Goal: Check status: Check status

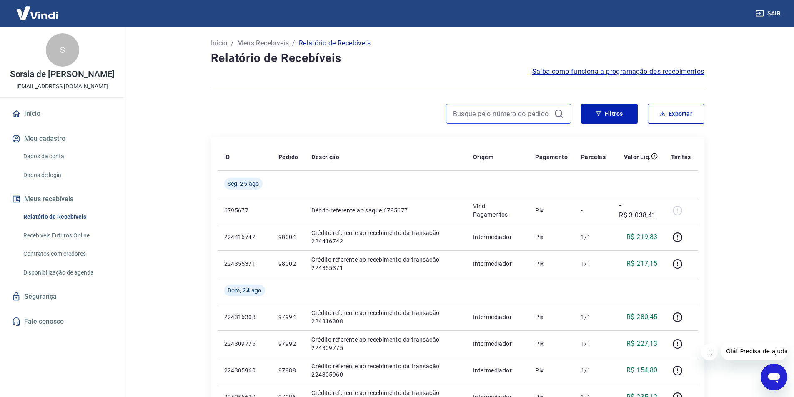
click at [490, 109] on input at bounding box center [502, 114] width 98 height 13
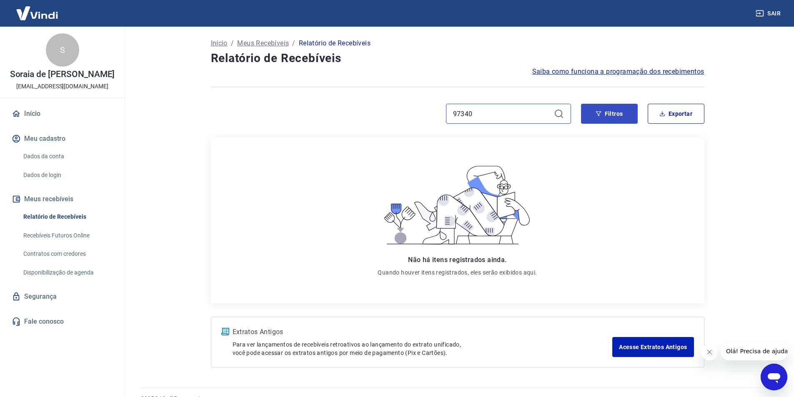
type input "97340"
click at [602, 113] on icon "button" at bounding box center [599, 114] width 6 height 6
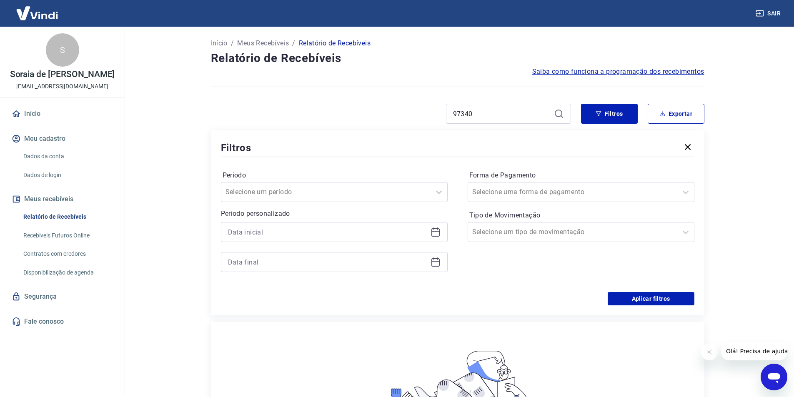
click at [434, 232] on icon at bounding box center [436, 232] width 10 height 10
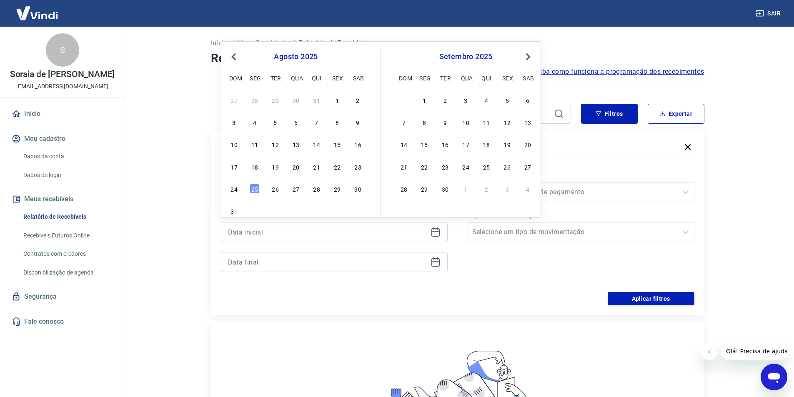
click at [235, 54] on span "Previous Month" at bounding box center [235, 57] width 0 height 10
click at [294, 168] on div "23" at bounding box center [296, 167] width 10 height 10
type input "23/07/2025"
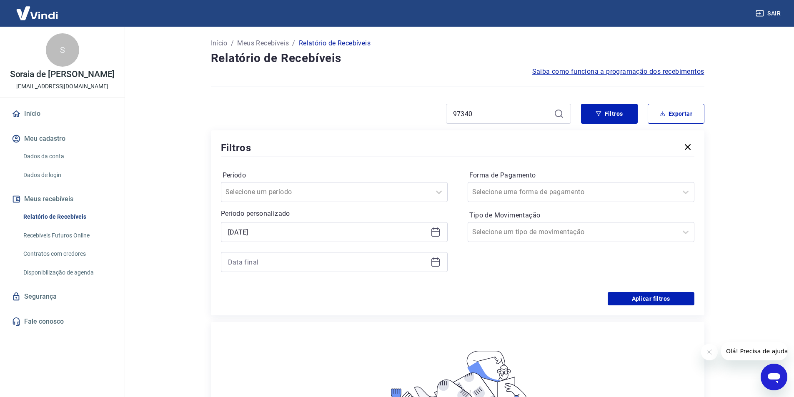
click at [435, 262] on icon at bounding box center [436, 262] width 10 height 10
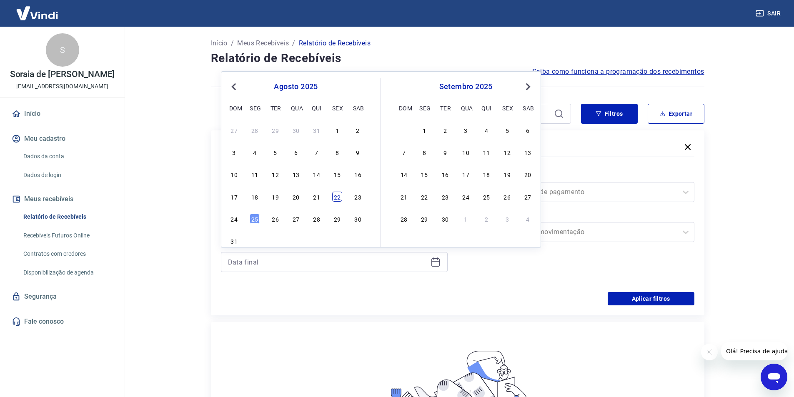
click at [338, 196] on div "22" at bounding box center [337, 197] width 10 height 10
type input "22/08/2025"
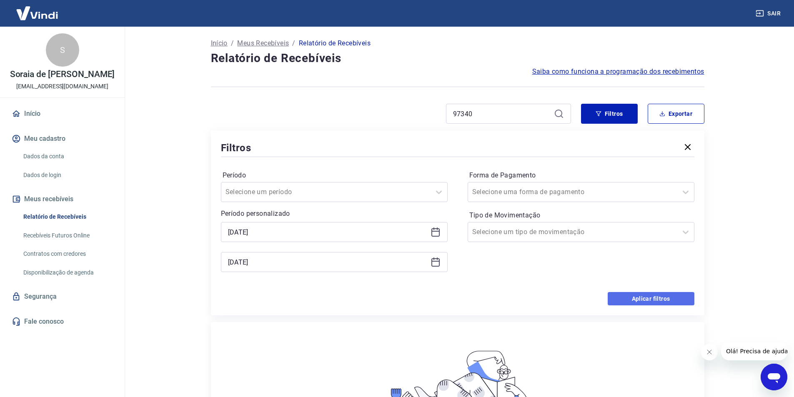
click at [644, 295] on button "Aplicar filtros" at bounding box center [651, 298] width 87 height 13
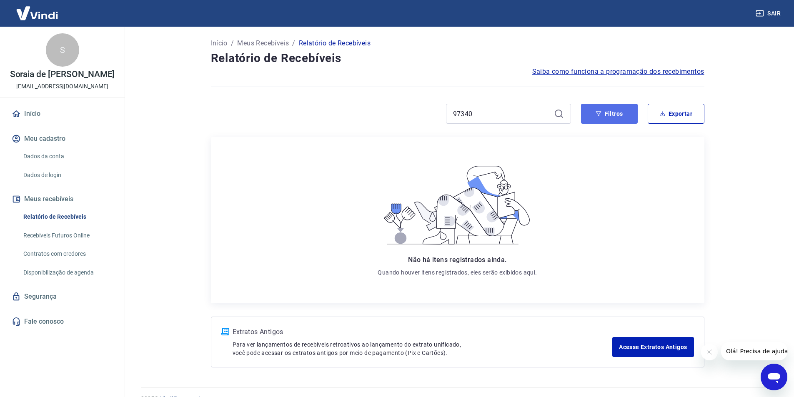
click at [614, 112] on button "Filtros" at bounding box center [609, 114] width 57 height 20
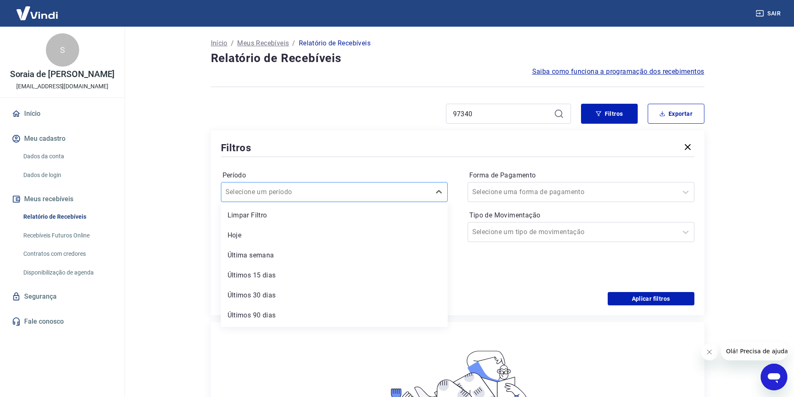
click at [249, 191] on input "Período" at bounding box center [268, 192] width 84 height 10
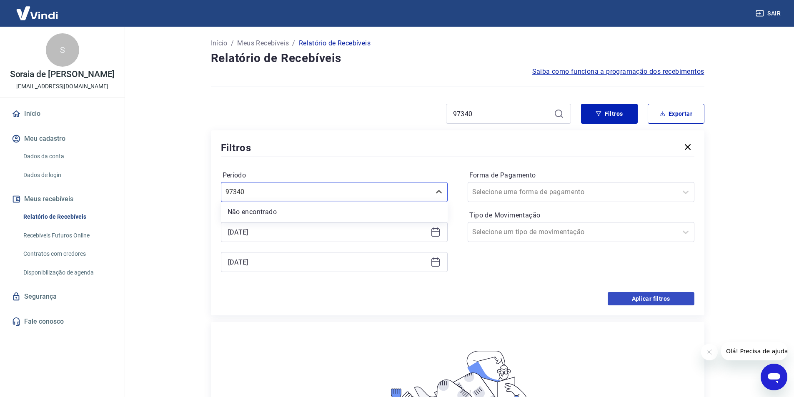
type input "97340"
click at [619, 294] on button "Aplicar filtros" at bounding box center [651, 298] width 87 height 13
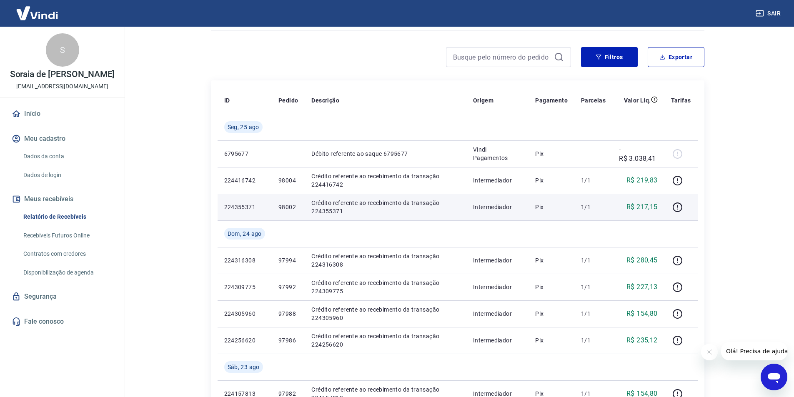
scroll to position [42, 0]
